Goal: Task Accomplishment & Management: Manage account settings

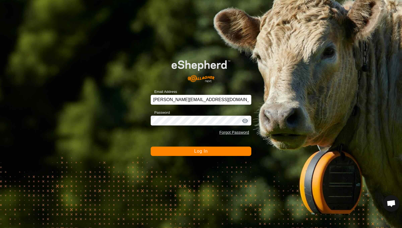
click at [178, 154] on button "Log In" at bounding box center [201, 150] width 101 height 9
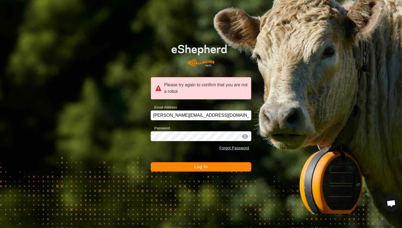
click at [180, 166] on button "Log In" at bounding box center [201, 166] width 101 height 9
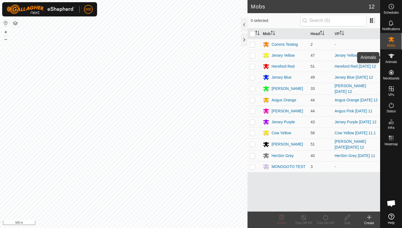
click at [390, 55] on icon at bounding box center [392, 56] width 6 height 4
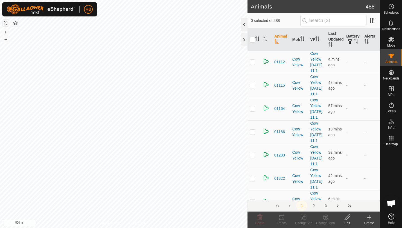
click at [247, 24] on div at bounding box center [244, 24] width 7 height 13
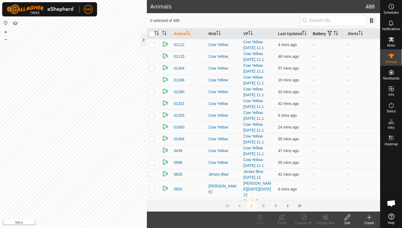
click at [336, 32] on icon "Activate to sort" at bounding box center [336, 33] width 4 height 4
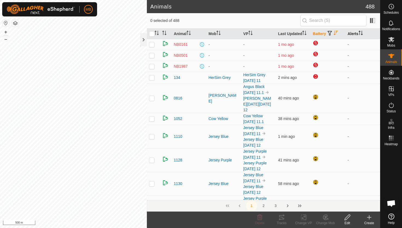
click at [366, 34] on th "Alerts" at bounding box center [363, 33] width 35 height 11
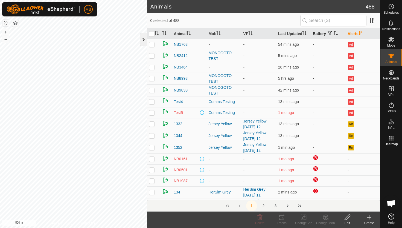
click at [143, 39] on div at bounding box center [143, 39] width 7 height 13
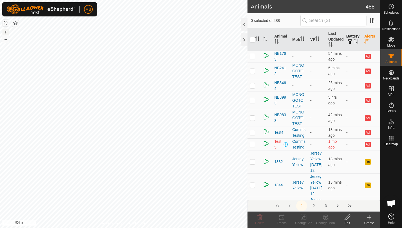
click at [4, 32] on button "+" at bounding box center [5, 32] width 7 height 7
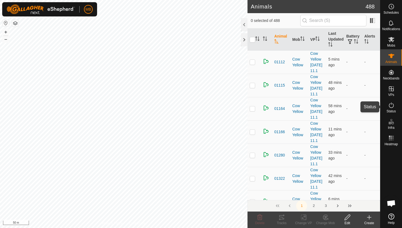
click at [392, 106] on icon at bounding box center [391, 105] width 7 height 7
